Goal: Information Seeking & Learning: Learn about a topic

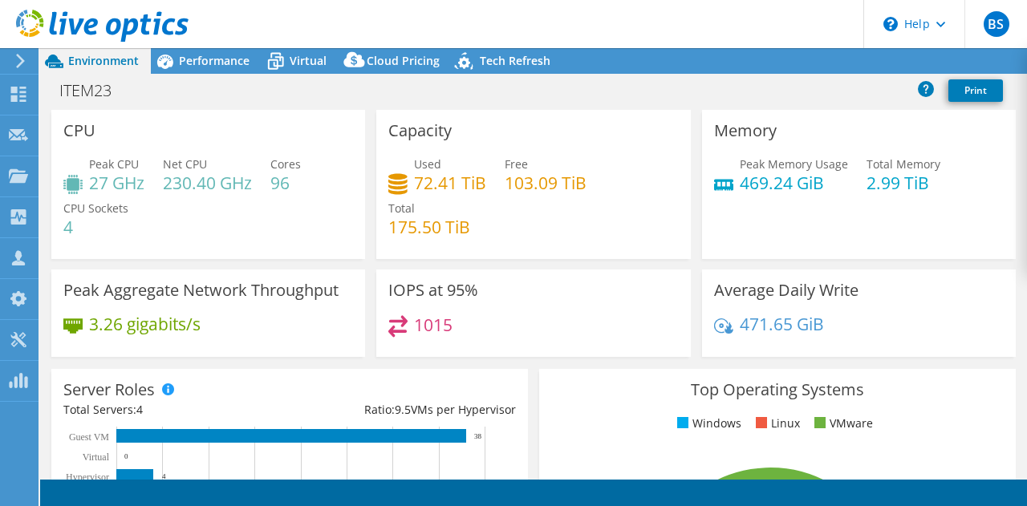
select select "USD"
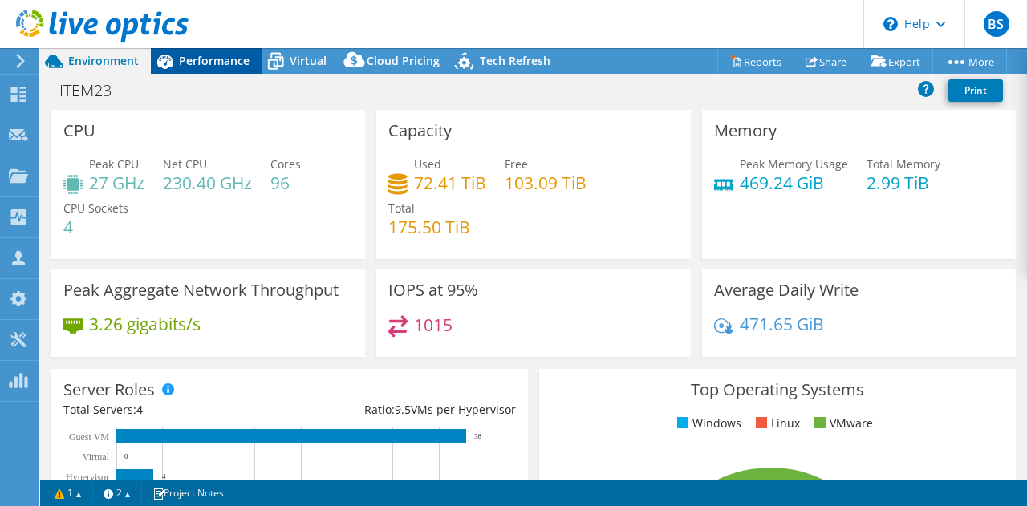
click at [184, 54] on span "Performance" at bounding box center [214, 60] width 71 height 15
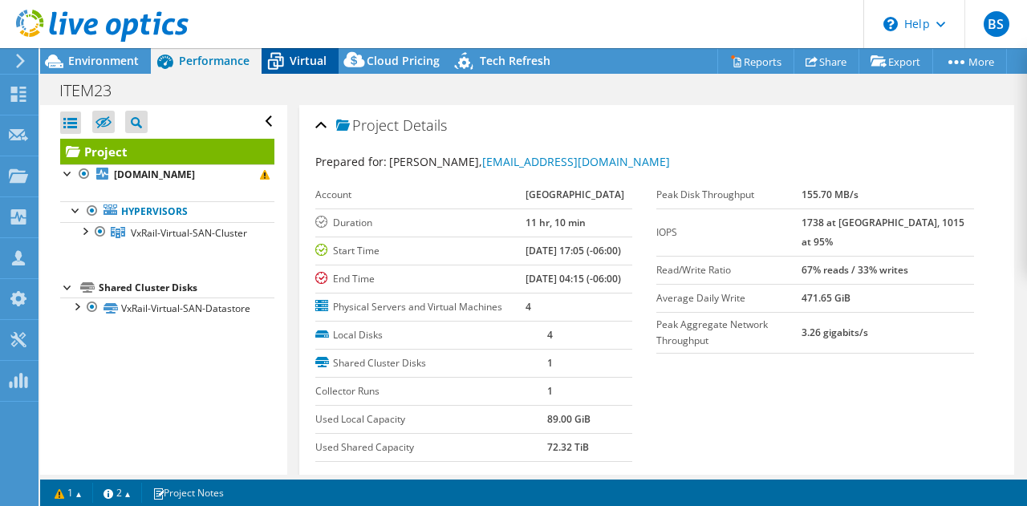
click at [285, 53] on icon at bounding box center [275, 61] width 28 height 28
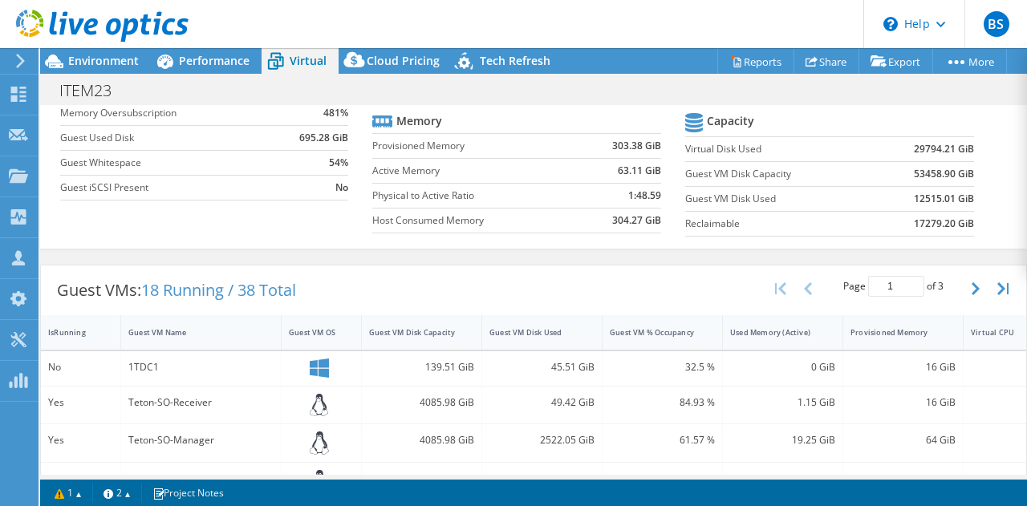
scroll to position [241, 0]
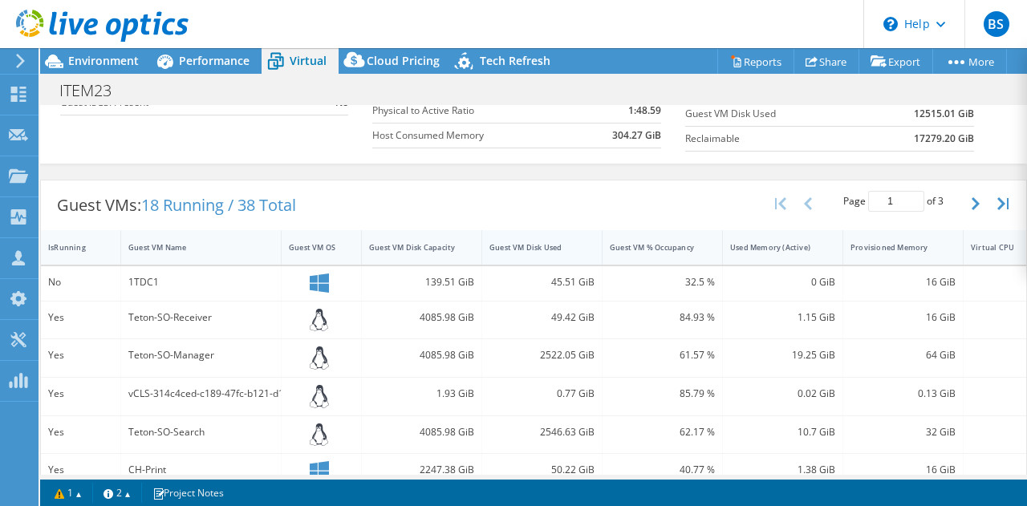
click at [556, 242] on div "Guest VM Disk Used" at bounding box center [532, 247] width 86 height 10
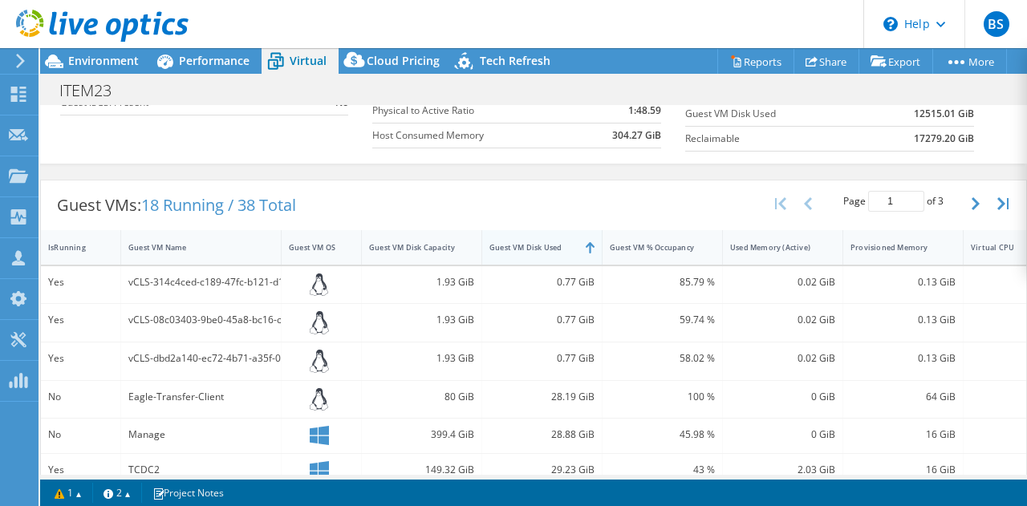
click at [556, 242] on div "Guest VM Disk Used" at bounding box center [532, 247] width 86 height 10
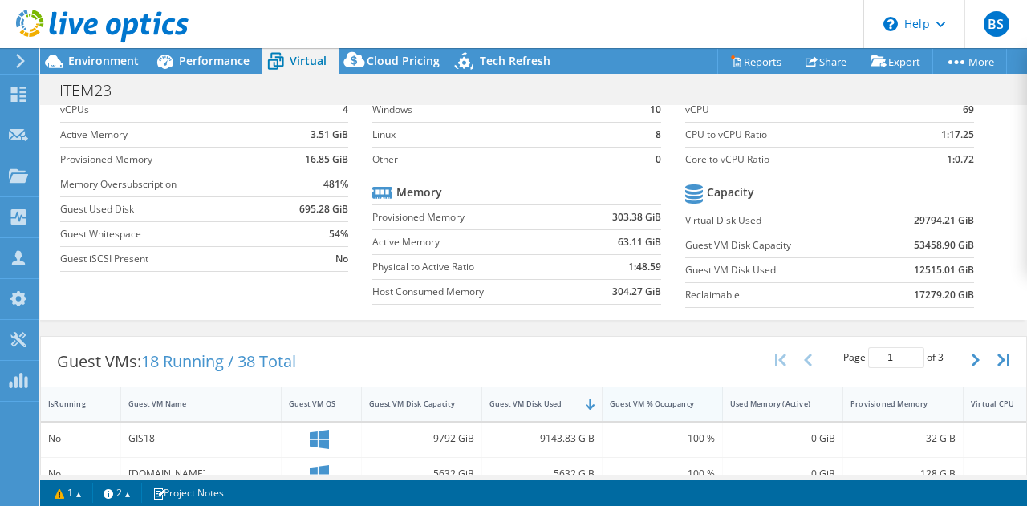
scroll to position [80, 0]
